Goal: Information Seeking & Learning: Understand process/instructions

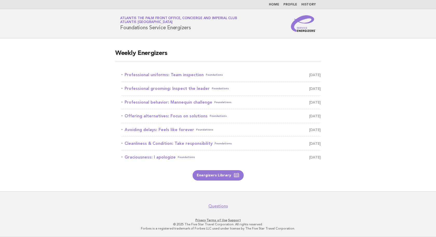
click at [151, 75] on link "Professional uniforms: Team inspection Foundations [DATE]" at bounding box center [220, 74] width 199 height 7
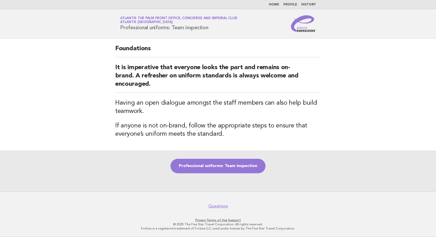
click at [212, 27] on h1 "Service Energizers Atlantis The Palm Front Office, Concierge and Imperial Club …" at bounding box center [178, 23] width 117 height 13
drag, startPoint x: 210, startPoint y: 28, endPoint x: 118, endPoint y: 30, distance: 91.9
click at [118, 30] on div "Service Energizers Atlantis The Palm Front Office, Concierge and Imperial Club …" at bounding box center [218, 23] width 210 height 17
copy h1 "Professional uniforms: Team inspection"
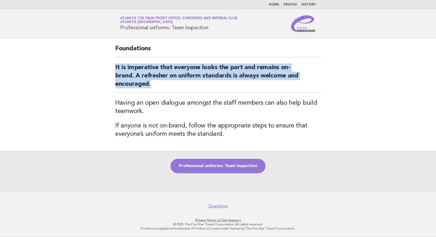
drag, startPoint x: 152, startPoint y: 86, endPoint x: 112, endPoint y: 65, distance: 44.7
click at [112, 65] on div "Foundations It is imperative that everyone looks the part and remains on-brand.…" at bounding box center [218, 94] width 218 height 113
copy h2 "It is imperative that everyone looks the part and remains on-brand. A refresher…"
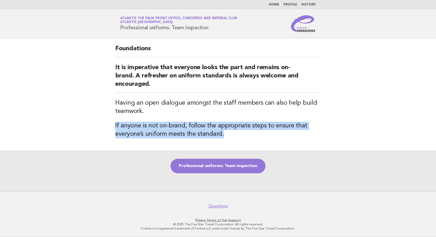
drag, startPoint x: 225, startPoint y: 134, endPoint x: 98, endPoint y: 127, distance: 127.1
click at [98, 127] on main "Foundations It is imperative that everyone looks the part and remains on-brand.…" at bounding box center [218, 114] width 436 height 153
copy h3 "If anyone is not on-brand, follow the appropriate steps to ensure that everyone…"
